Goal: Contribute content: Add original content to the website for others to see

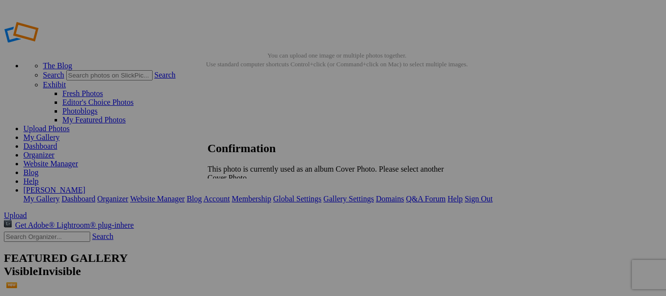
click at [240, 190] on span "OK" at bounding box center [234, 194] width 11 height 8
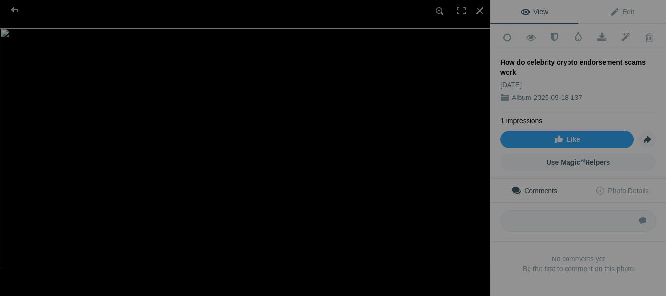
scroll to position [7, 0]
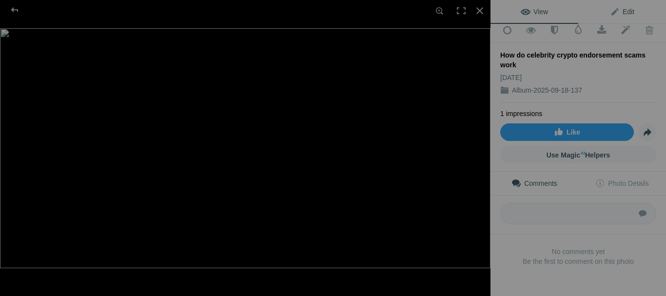
click at [623, 13] on span "Edit" at bounding box center [622, 12] width 24 height 8
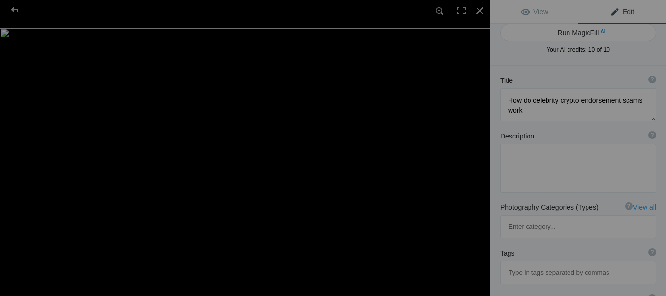
scroll to position [196, 0]
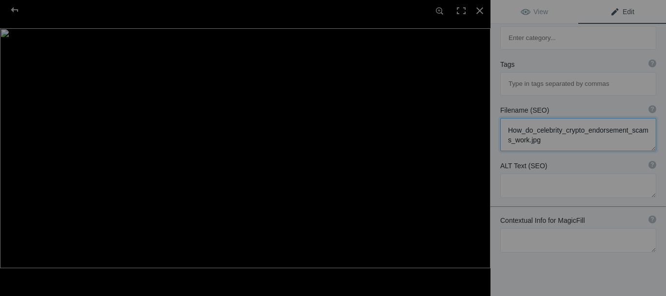
click at [557, 118] on textarea at bounding box center [578, 134] width 156 height 33
click at [533, 173] on textarea at bounding box center [578, 185] width 156 height 24
click at [546, 173] on textarea "To enrich screen reader interactions, please activate Accessibility in Grammarl…" at bounding box center [578, 185] width 156 height 24
paste textarea "[URL][DOMAIN_NAME]"
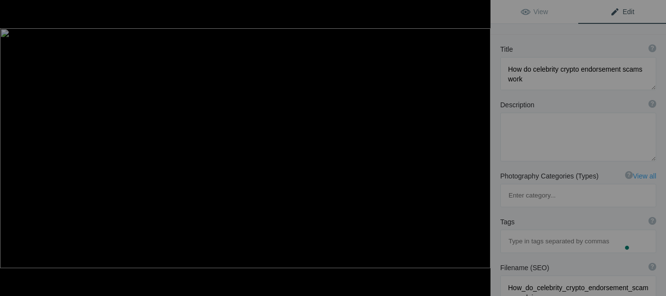
scroll to position [10, 0]
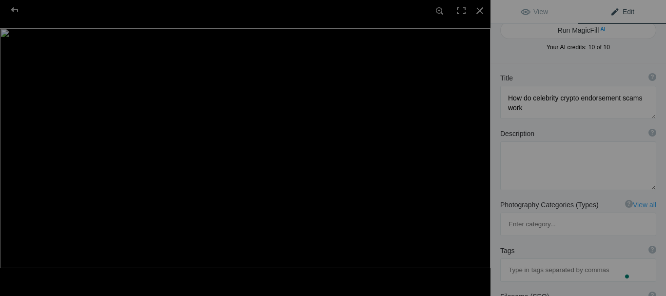
type textarea "[URL][DOMAIN_NAME]"
click at [541, 160] on textarea at bounding box center [578, 165] width 156 height 49
click at [527, 153] on textarea "To enrich screen reader interactions, please activate Accessibility in Grammarl…" at bounding box center [578, 165] width 156 height 49
paste textarea "This image shows how celebrity crypto scams work using fake endorsements, urgen…"
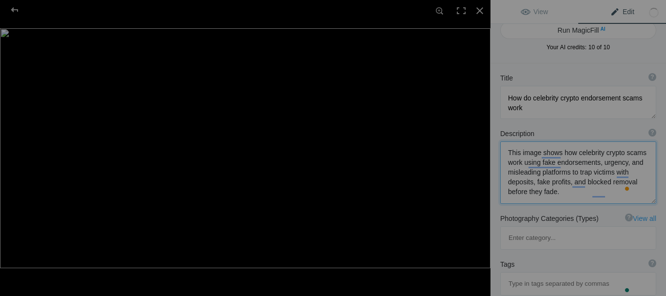
click at [616, 194] on textarea "To enrich screen reader interactions, please activate Accessibility in Grammarl…" at bounding box center [578, 172] width 156 height 62
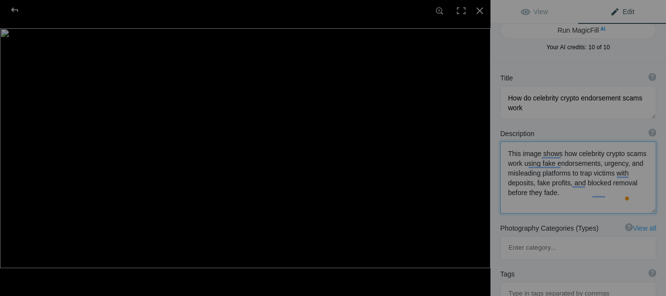
paste textarea "[URL][DOMAIN_NAME]"
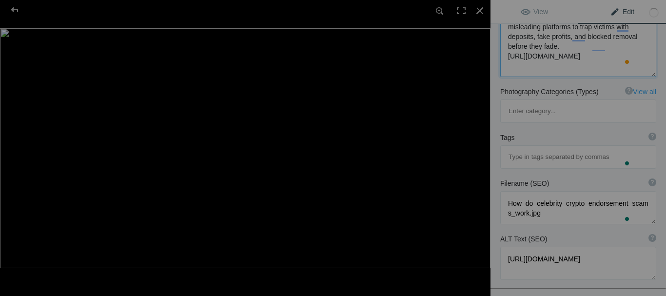
scroll to position [205, 0]
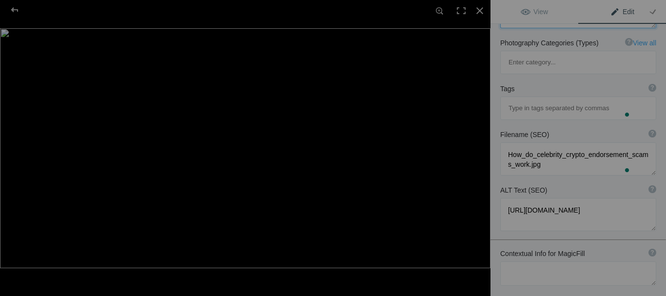
type textarea "This image shows how celebrity crypto scams work using fake endorsements, urgen…"
drag, startPoint x: 507, startPoint y: 164, endPoint x: 627, endPoint y: 187, distance: 122.5
click at [627, 187] on div "ALT Text (SEO) ? Provide a concise and descriptive text for the image, focusing…" at bounding box center [577, 208] width 175 height 56
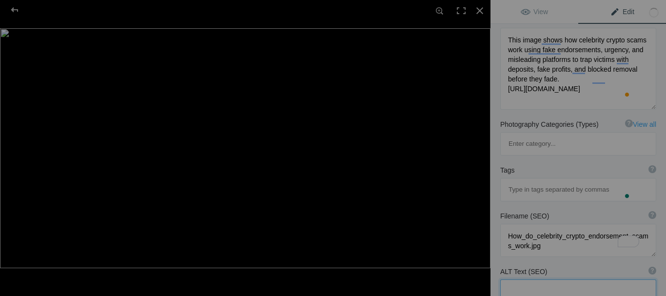
scroll to position [107, 0]
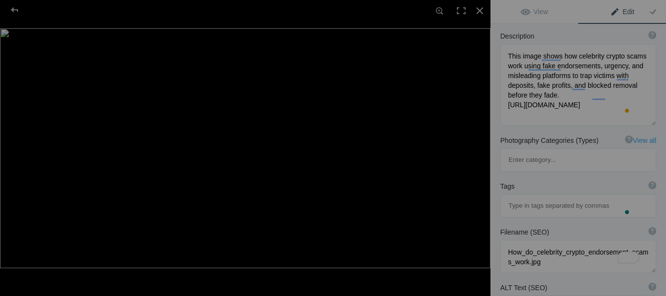
click at [508, 197] on input at bounding box center [577, 206] width 145 height 18
type input "business"
type input "finance"
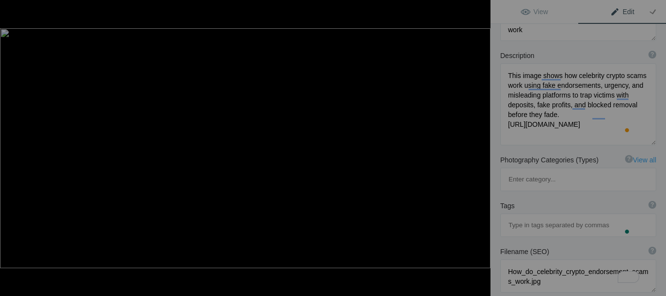
scroll to position [0, 0]
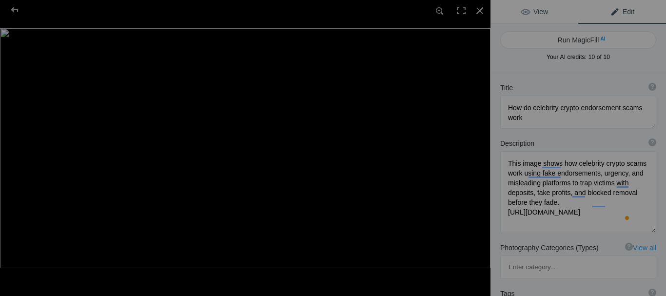
click at [534, 12] on span "View" at bounding box center [533, 12] width 27 height 8
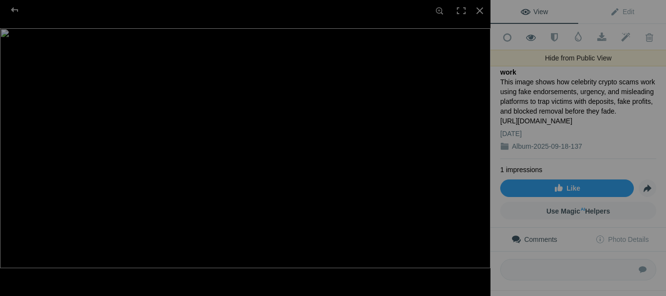
click at [529, 41] on span at bounding box center [531, 38] width 24 height 10
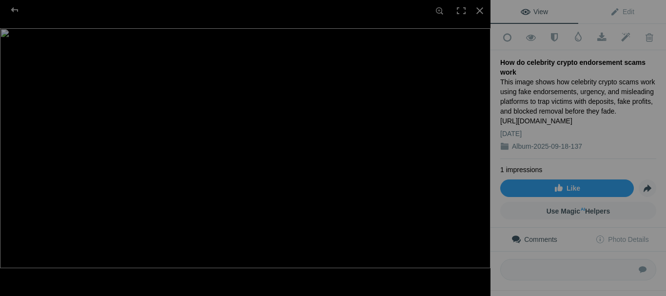
click at [528, 13] on span "View" at bounding box center [533, 12] width 27 height 8
click at [534, 11] on span "View" at bounding box center [533, 12] width 27 height 8
click at [532, 11] on span "View" at bounding box center [533, 12] width 27 height 8
click at [529, 13] on span "View" at bounding box center [533, 12] width 27 height 8
